Goal: Task Accomplishment & Management: Manage account settings

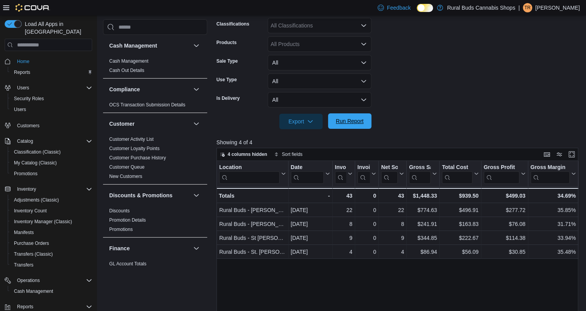
scroll to position [62, 0]
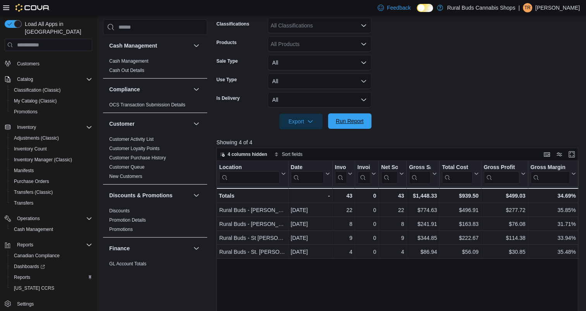
click at [338, 117] on span "Run Report" at bounding box center [350, 120] width 34 height 15
click at [36, 96] on span "My Catalog (Classic)" at bounding box center [35, 100] width 43 height 9
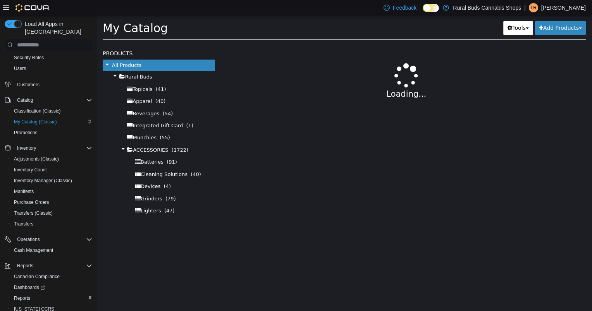
select select "**********"
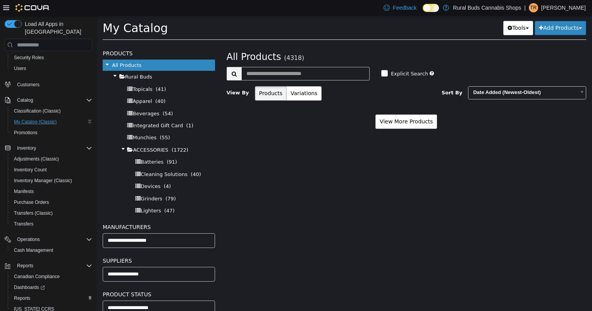
scroll to position [940, 0]
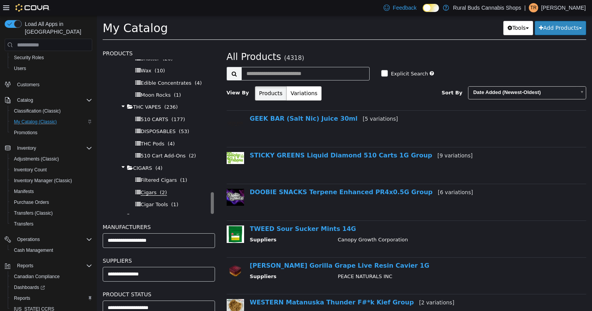
click at [152, 190] on span "Cigars" at bounding box center [149, 193] width 16 height 6
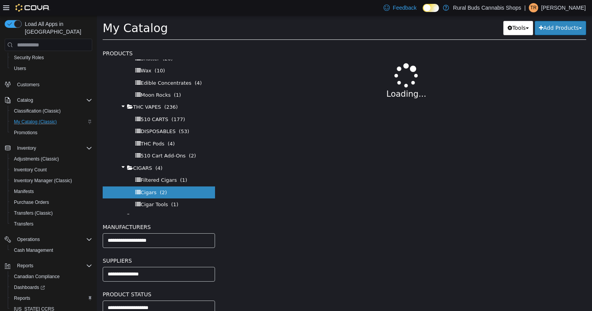
select select "**********"
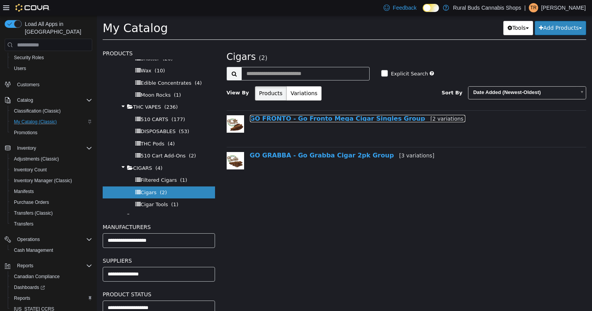
click at [323, 119] on link "GO FRONTO - Go Fronto Mega Cigar Singles Group [2 variations]" at bounding box center [358, 118] width 216 height 7
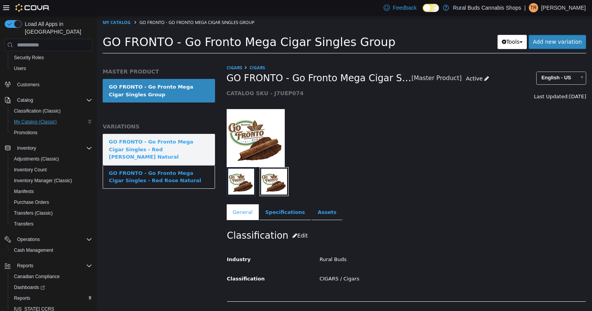
click at [194, 153] on link "GO FRONTO - Go Fronto Mega Cigar Singles - Red [PERSON_NAME] Natural" at bounding box center [159, 149] width 112 height 31
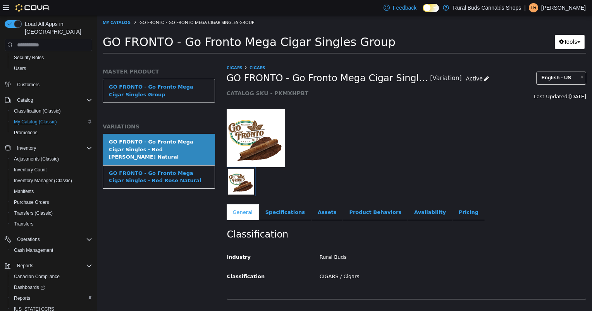
click at [441, 221] on div "Classification Industry Rural Buds Classification CIGARS / Cigars Cancel Save C…" at bounding box center [406, 259] width 360 height 79
click at [452, 214] on link "Pricing" at bounding box center [468, 212] width 32 height 16
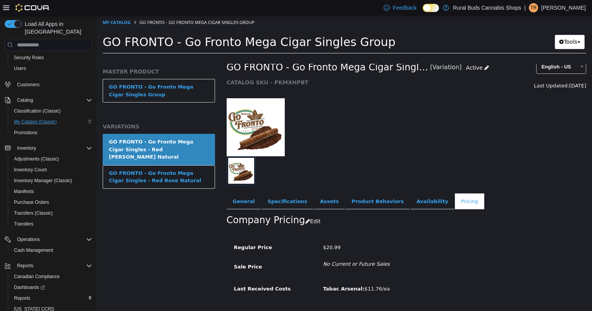
scroll to position [29, 0]
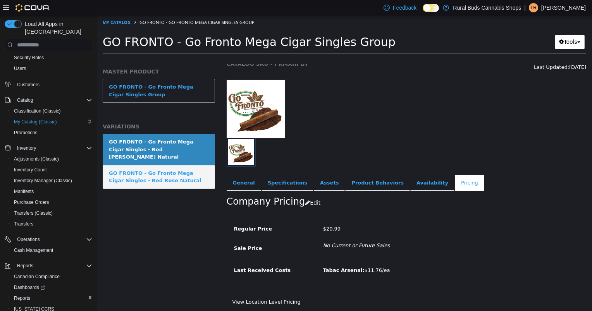
click at [173, 172] on div "GO FRONTO - Go Fronto Mega Cigar Singles - Red Rose Natural" at bounding box center [159, 177] width 100 height 15
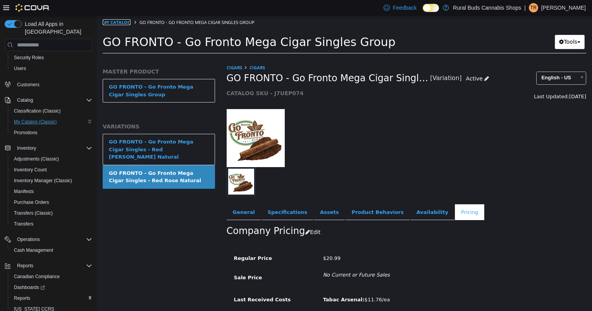
click at [120, 23] on link "My Catalog" at bounding box center [117, 22] width 28 height 6
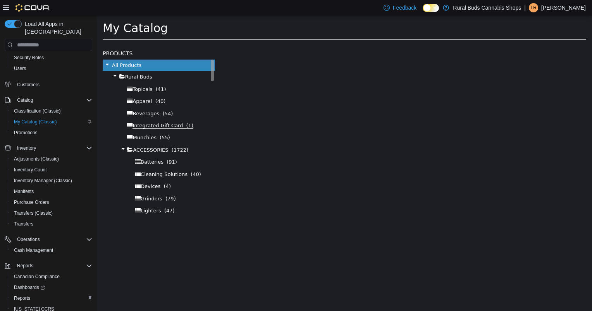
select select "**********"
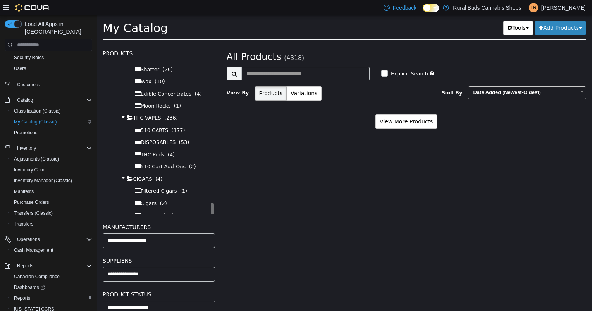
scroll to position [940, 0]
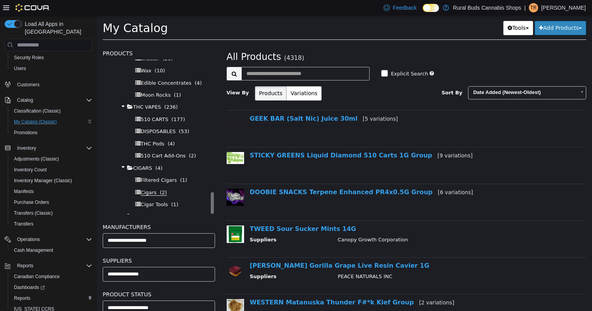
click at [153, 190] on span "Cigars (2)" at bounding box center [154, 193] width 26 height 6
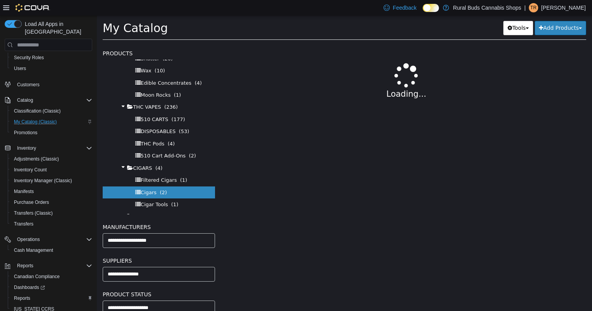
select select "**********"
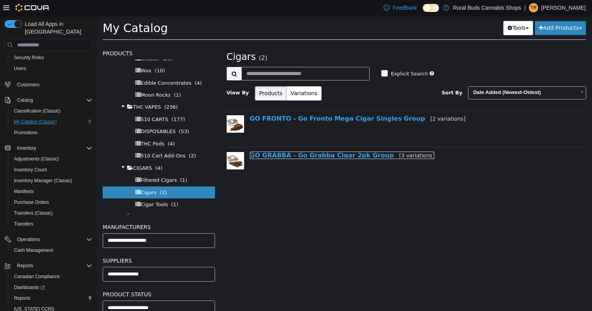
click at [311, 158] on link "GO GRABBA - Go Grabba Cigar 2pk Group [3 variations]" at bounding box center [342, 155] width 184 height 7
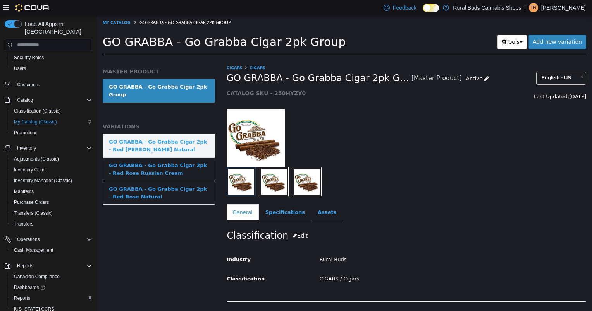
click at [192, 141] on div "GO GRABBA - Go Grabba Cigar 2pk - Red [PERSON_NAME] Natural" at bounding box center [159, 145] width 100 height 15
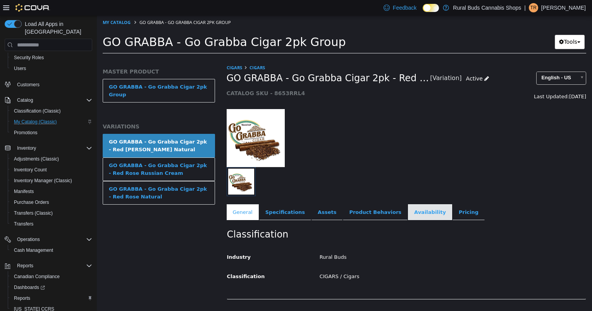
click at [408, 210] on link "Availability" at bounding box center [430, 212] width 44 height 16
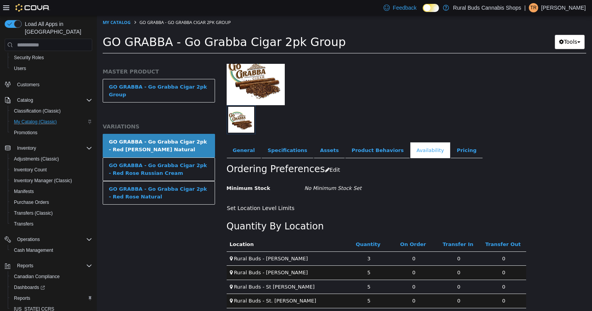
scroll to position [67, 0]
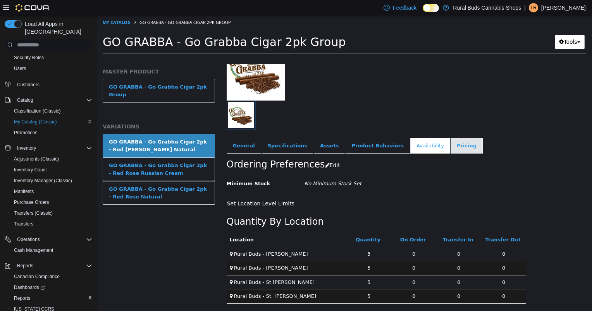
click at [450, 147] on link "Pricing" at bounding box center [466, 146] width 32 height 16
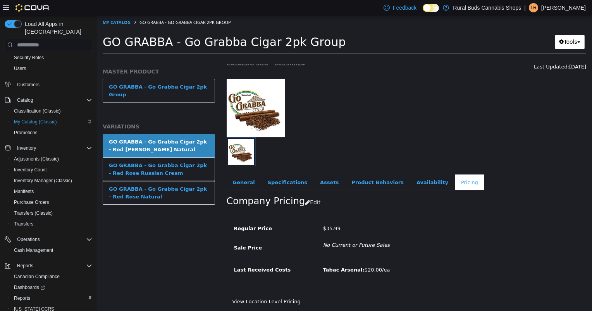
scroll to position [29, 0]
click at [410, 184] on link "Availability" at bounding box center [432, 183] width 44 height 16
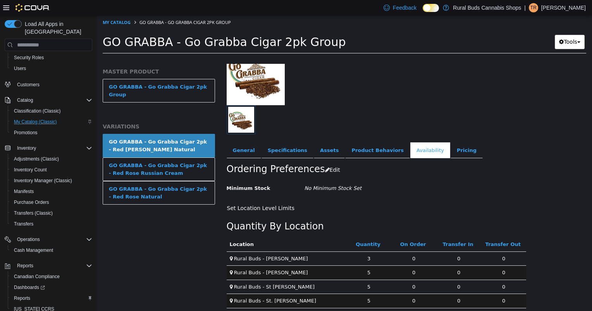
scroll to position [67, 0]
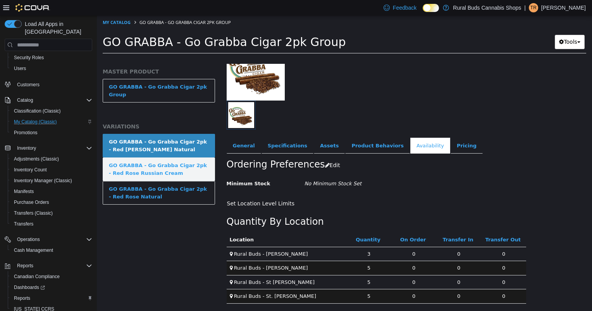
click at [152, 162] on div "GO GRABBA - Go Grabba Cigar 2pk - Red Rose Russian Cream" at bounding box center [159, 169] width 100 height 15
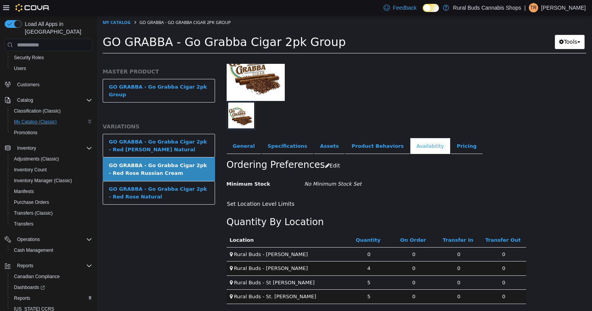
scroll to position [67, 0]
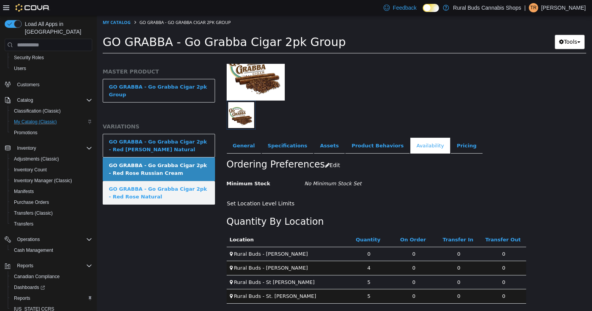
click at [158, 187] on div "GO GRABBA - Go Grabba Cigar 2pk - Red Rose Natural" at bounding box center [159, 192] width 100 height 15
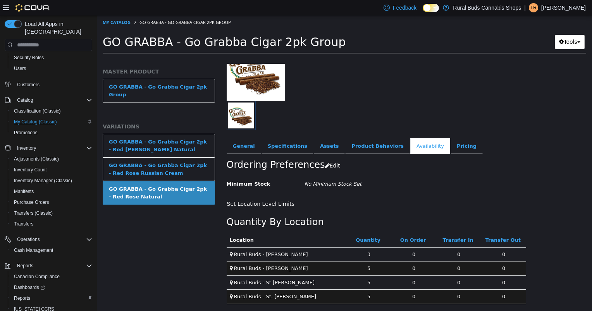
scroll to position [67, 0]
click at [112, 22] on link "My Catalog" at bounding box center [117, 22] width 28 height 6
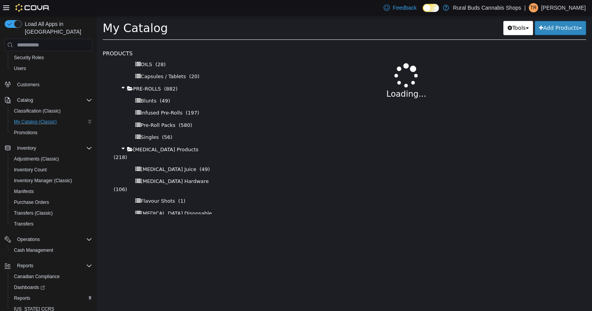
select select "**********"
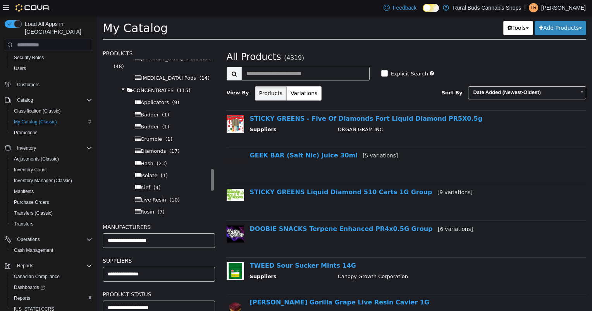
scroll to position [940, 0]
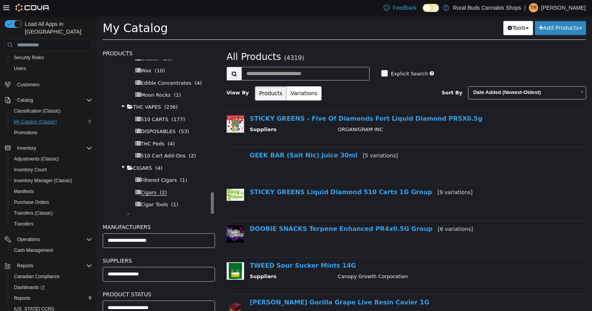
click at [160, 190] on span "(2)" at bounding box center [163, 193] width 7 height 6
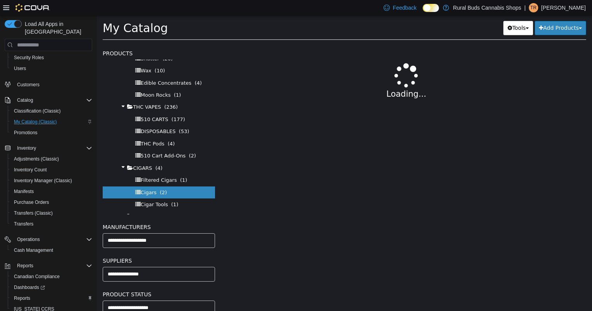
select select "**********"
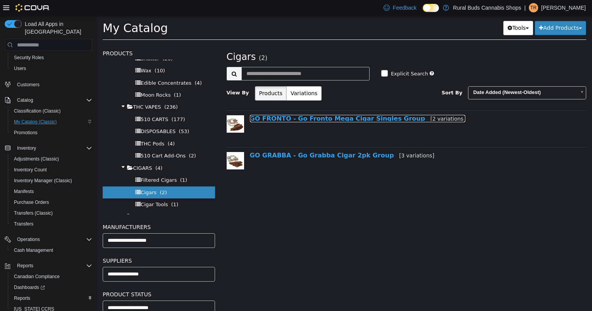
click at [291, 118] on link "GO FRONTO - Go Fronto Mega Cigar Singles Group [2 variations]" at bounding box center [358, 118] width 216 height 7
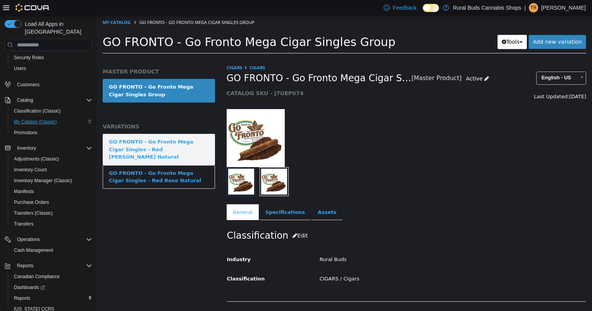
click at [190, 151] on div "GO FRONTO - Go Fronto Mega Cigar Singles - Red [PERSON_NAME] Natural" at bounding box center [159, 149] width 100 height 23
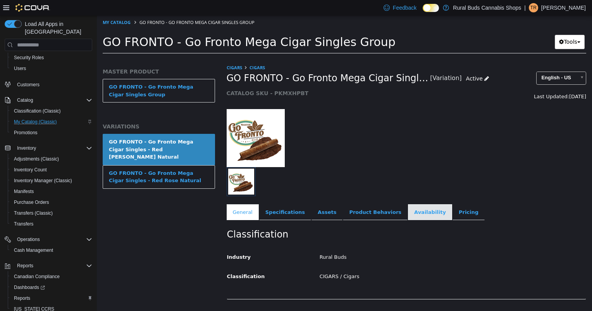
click at [410, 218] on link "Availability" at bounding box center [430, 212] width 44 height 16
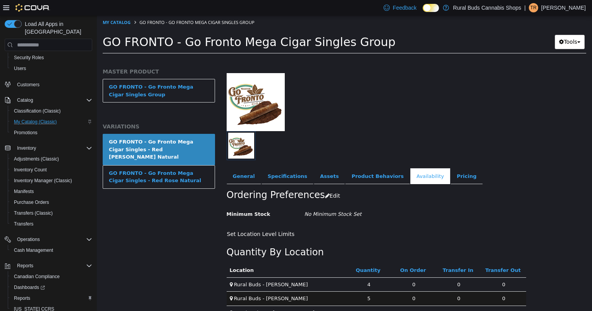
scroll to position [67, 0]
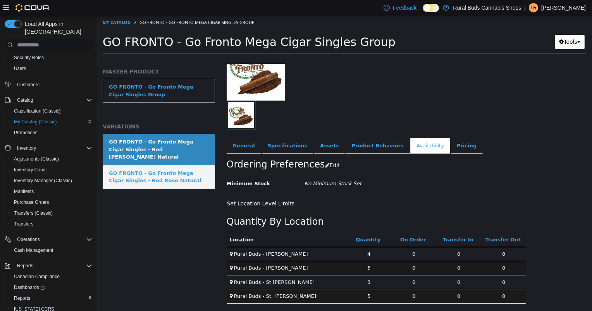
click at [159, 170] on div "GO FRONTO - Go Fronto Mega Cigar Singles - Red Rose Natural" at bounding box center [159, 177] width 100 height 15
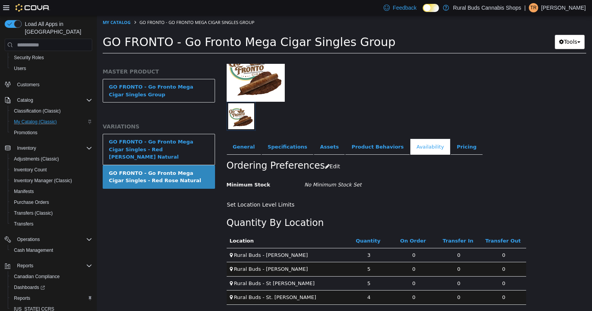
scroll to position [67, 0]
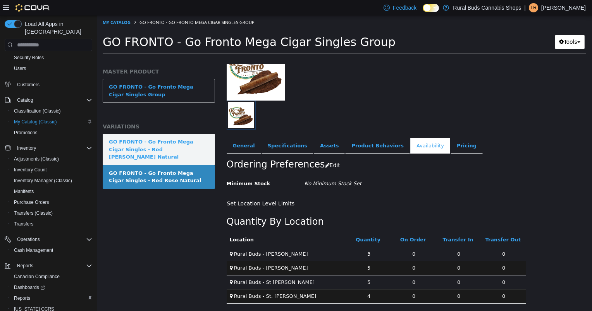
click at [158, 144] on div "GO FRONTO - Go Fronto Mega Cigar Singles - Red [PERSON_NAME] Natural" at bounding box center [159, 149] width 100 height 23
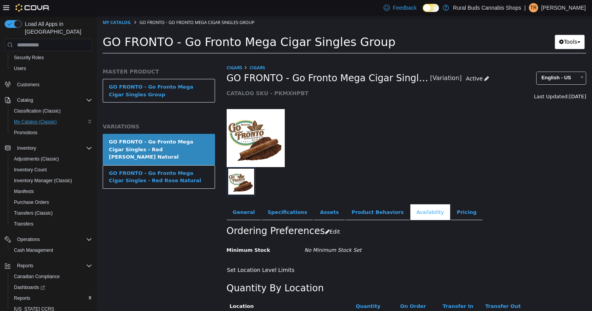
scroll to position [67, 0]
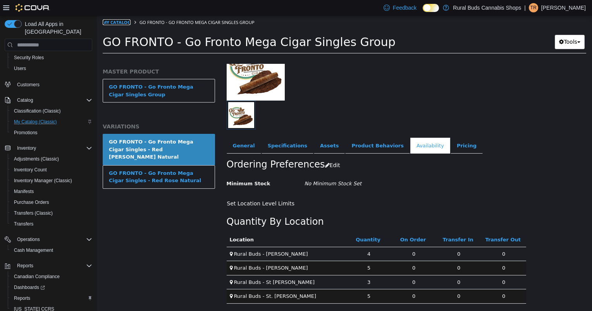
click at [122, 25] on link "My Catalog" at bounding box center [117, 22] width 28 height 6
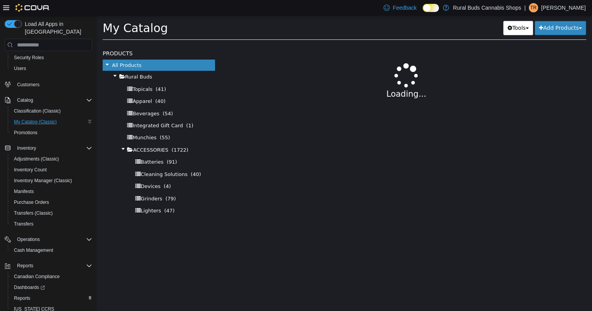
select select "**********"
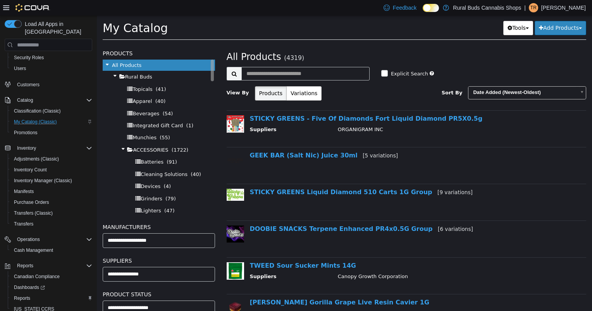
scroll to position [940, 0]
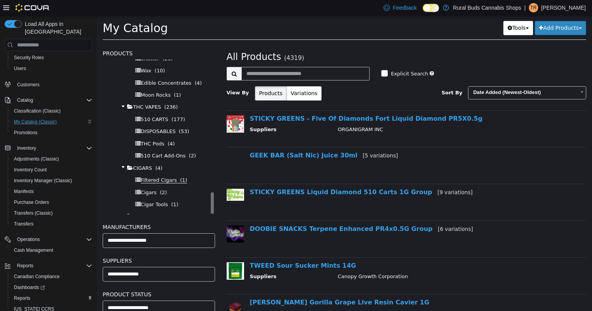
click at [158, 177] on span "Filtered Cigars" at bounding box center [159, 180] width 36 height 6
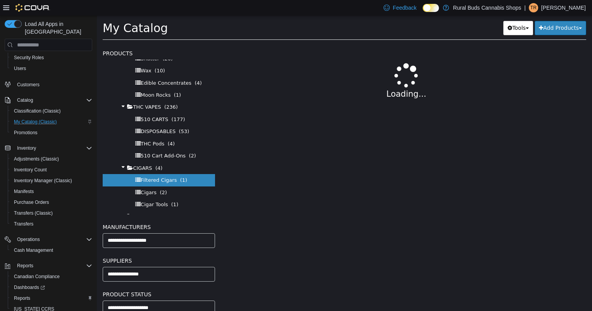
select select "**********"
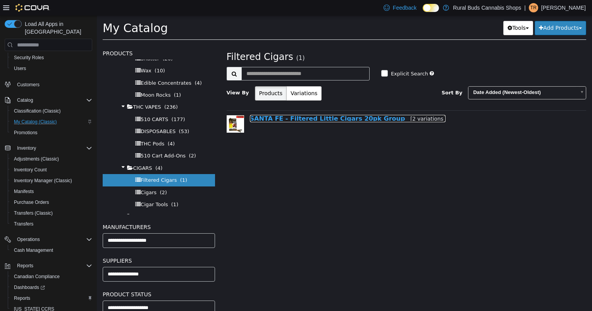
click at [300, 117] on link "SANTA FE - Filtered Little Cigars 20pk Group [2 variations]" at bounding box center [348, 118] width 196 height 7
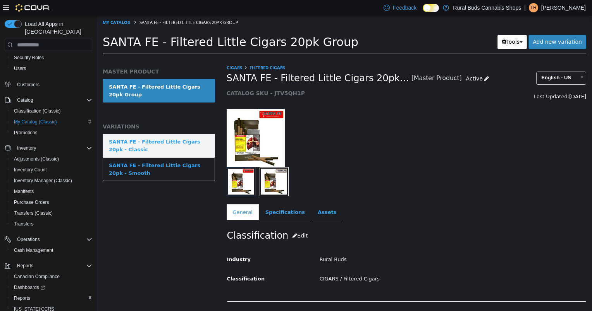
click at [190, 147] on div "SANTA FE - Filtered Little Cigars 20pk - Classic" at bounding box center [159, 145] width 100 height 15
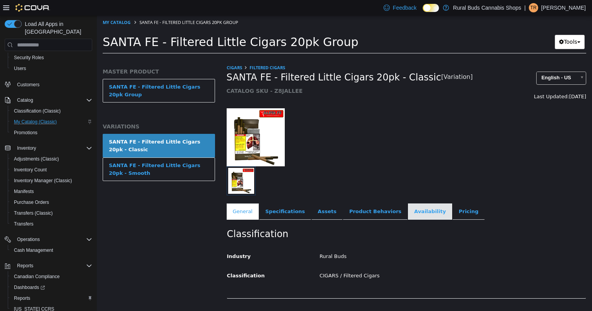
click at [408, 215] on link "Availability" at bounding box center [430, 212] width 44 height 16
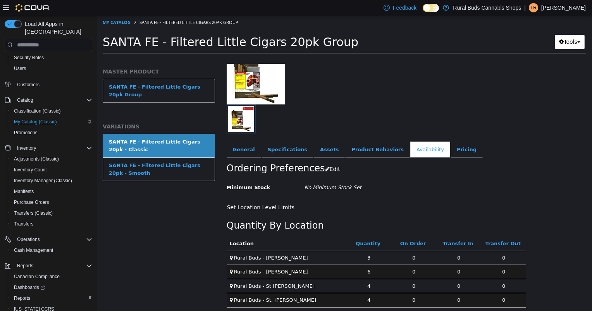
scroll to position [67, 0]
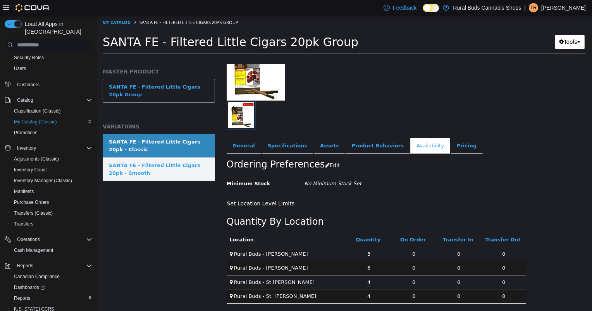
click at [132, 168] on div "SANTA FE - Filtered Little Cigars 20pk - Smooth" at bounding box center [159, 169] width 100 height 15
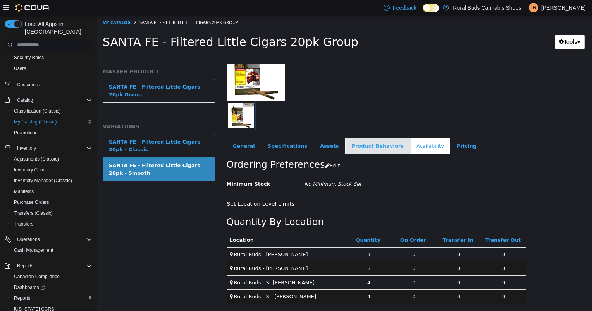
scroll to position [67, 0]
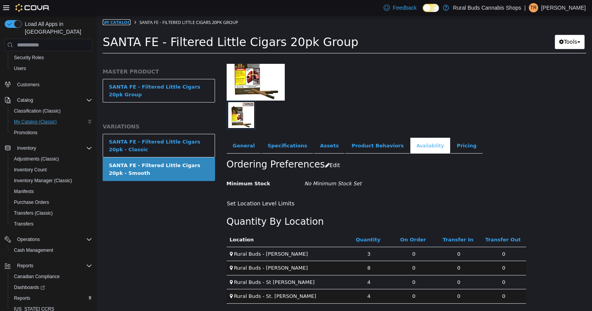
click at [115, 21] on link "My Catalog" at bounding box center [117, 22] width 28 height 6
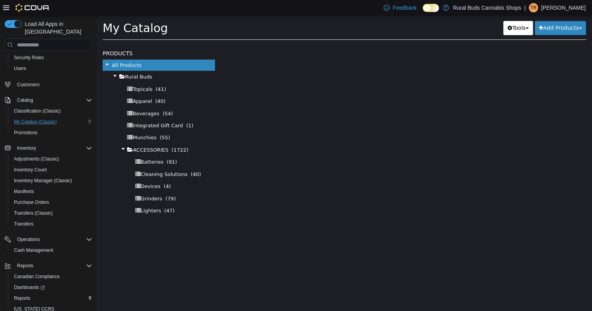
select select "**********"
